Goal: Find specific page/section: Find specific page/section

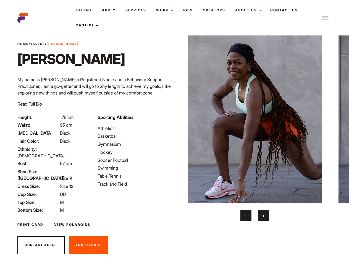
click at [87, 25] on link "Cast (0)" at bounding box center [86, 25] width 31 height 15
click at [326, 18] on img at bounding box center [325, 18] width 7 height 7
click at [255, 128] on img at bounding box center [255, 119] width 134 height 168
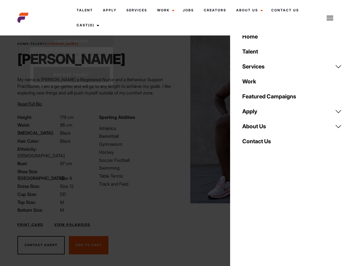
click at [175, 119] on div "Sporting Abilities Athletics Basketball Gymnasium Hockey Soccer Football Swimmi…" at bounding box center [136, 164] width 81 height 100
click at [246, 215] on div "Home Talent Services Talent Casting Photography Videography Creative Hair and M…" at bounding box center [292, 133] width 124 height 266
click at [264, 215] on div "Home Talent Services Talent Casting Photography Videography Creative Hair and M…" at bounding box center [292, 133] width 124 height 266
